Goal: Transaction & Acquisition: Book appointment/travel/reservation

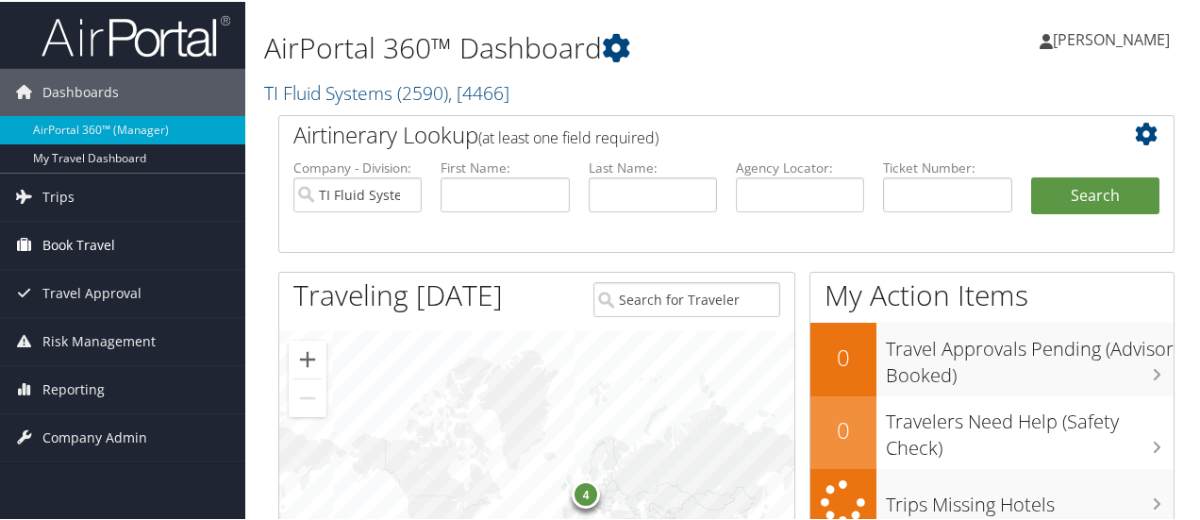
click at [75, 241] on span "Book Travel" at bounding box center [78, 243] width 73 height 47
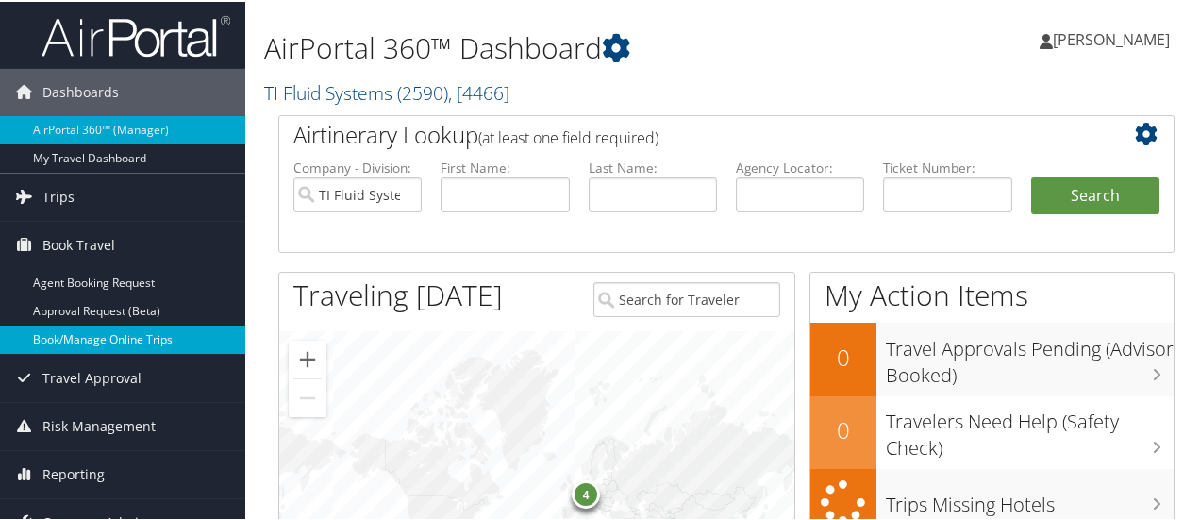
click at [91, 333] on link "Book/Manage Online Trips" at bounding box center [122, 338] width 245 height 28
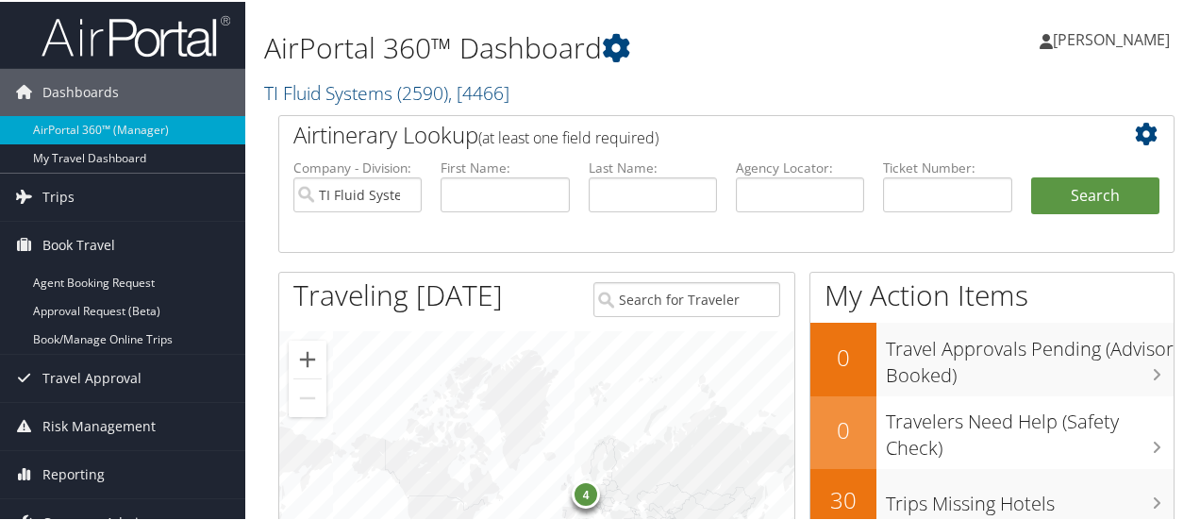
drag, startPoint x: 1100, startPoint y: 37, endPoint x: 1092, endPoint y: 44, distance: 10.7
click at [1100, 37] on span "[PERSON_NAME]" at bounding box center [1111, 37] width 117 height 21
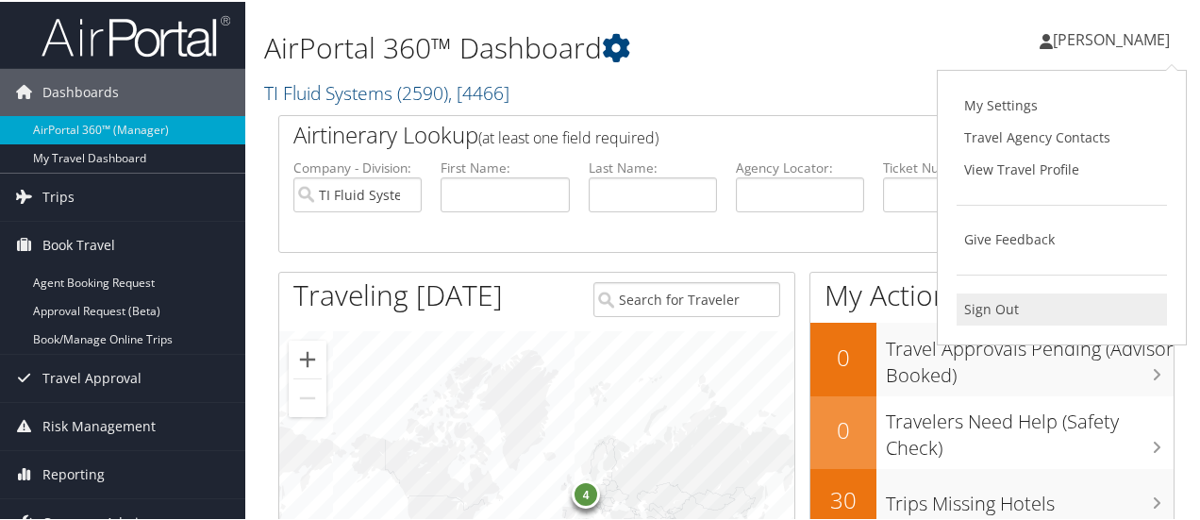
click at [1003, 303] on link "Sign Out" at bounding box center [1061, 307] width 210 height 32
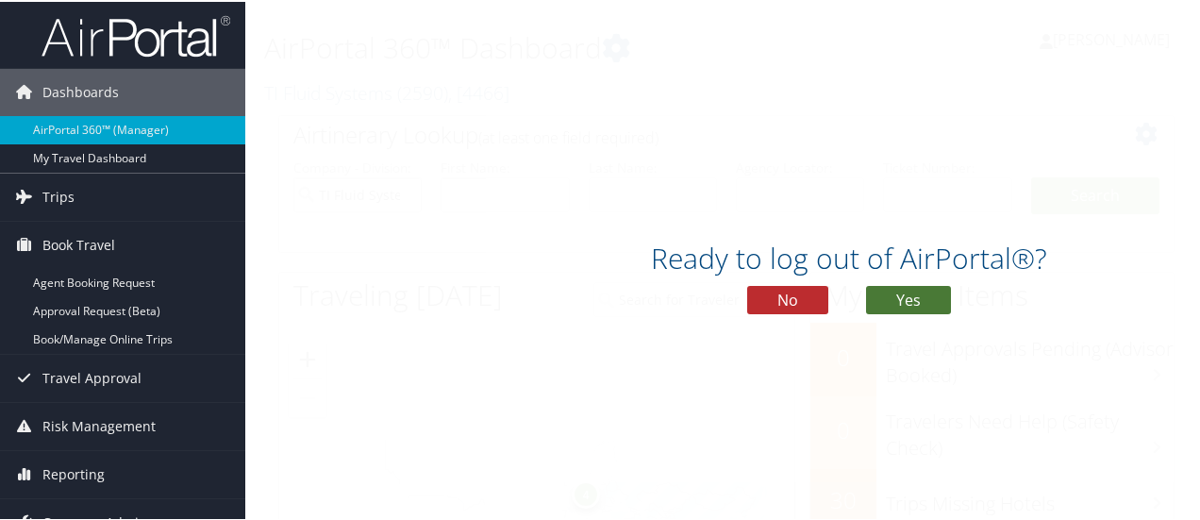
drag, startPoint x: 907, startPoint y: 297, endPoint x: 897, endPoint y: 282, distance: 18.3
click at [907, 296] on button "Yes" at bounding box center [908, 298] width 85 height 28
